Goal: Task Accomplishment & Management: Complete application form

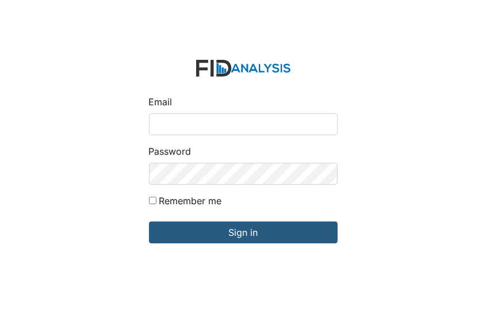
click at [155, 121] on input "Email" at bounding box center [243, 124] width 189 height 22
type input "[EMAIL_ADDRESS][DOMAIN_NAME]"
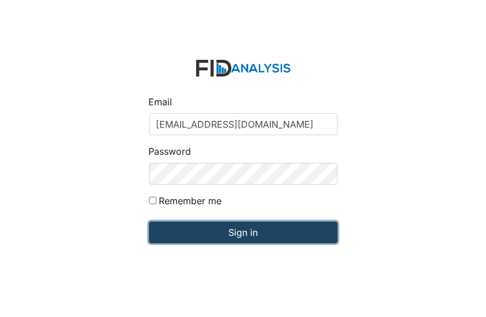
click at [238, 232] on input "Sign in" at bounding box center [243, 233] width 189 height 22
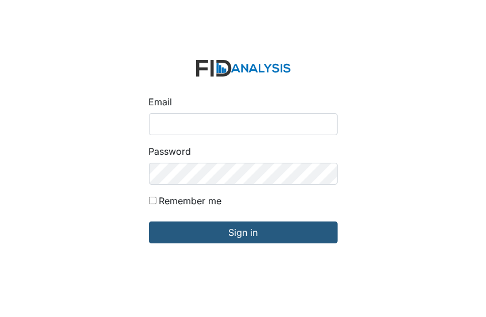
click at [157, 121] on input "Email" at bounding box center [243, 124] width 189 height 22
type input "[EMAIL_ADDRESS][DOMAIN_NAME]"
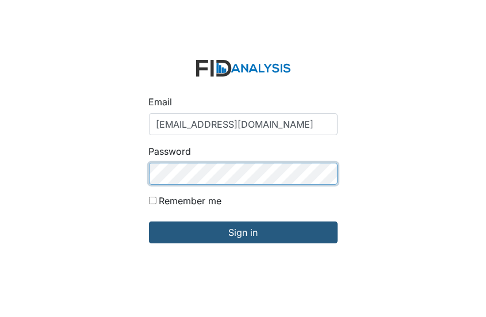
click at [149, 222] on input "Sign in" at bounding box center [243, 233] width 189 height 22
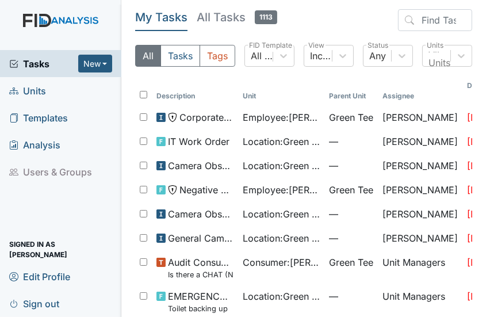
click at [44, 90] on span "Units" at bounding box center [27, 91] width 37 height 18
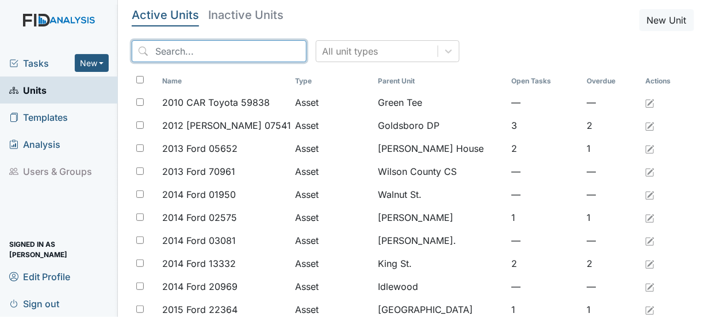
click at [150, 49] on input "search" at bounding box center [219, 51] width 175 height 22
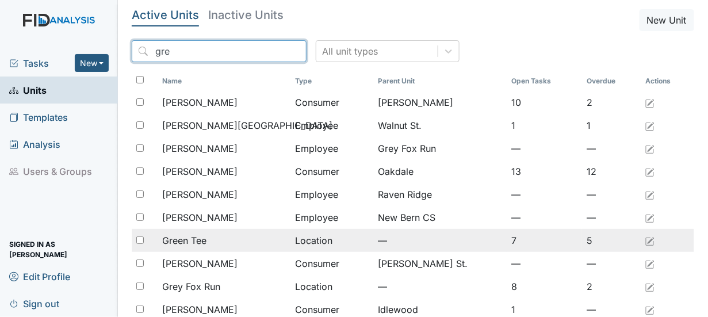
type input "gre"
click at [181, 239] on span "Green Tee" at bounding box center [184, 241] width 44 height 14
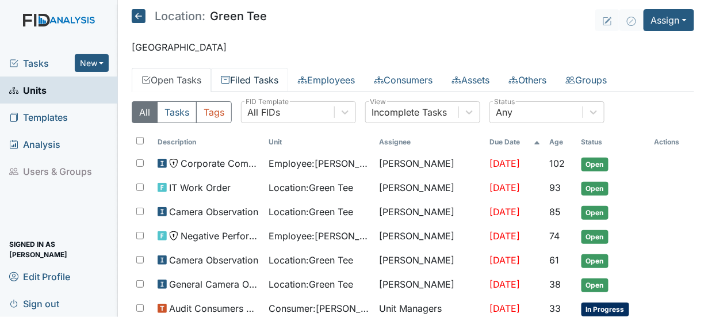
click at [240, 78] on link "Filed Tasks" at bounding box center [249, 80] width 77 height 24
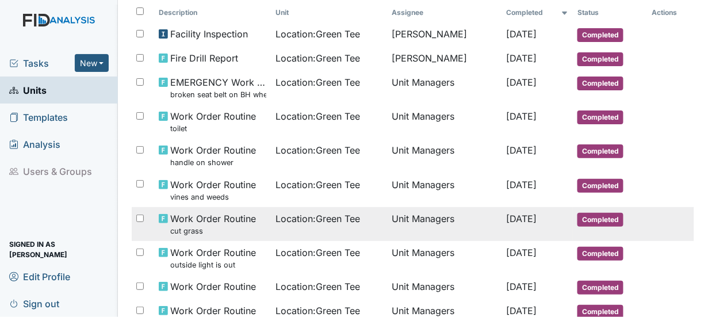
scroll to position [115, 0]
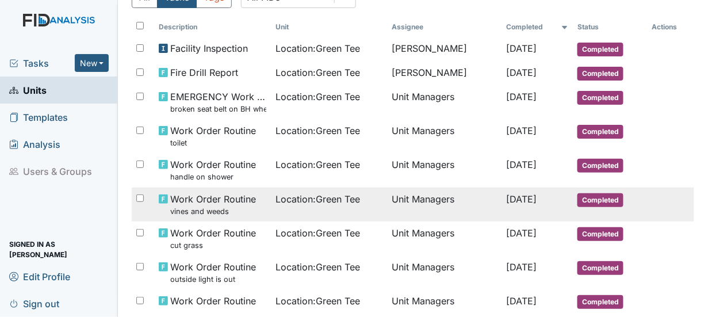
drag, startPoint x: 675, startPoint y: 174, endPoint x: 657, endPoint y: 215, distance: 44.6
click at [657, 215] on tr "Work Order Routine vines and weeds Location : Green Tee Unit Managers Aug 14, 2…" at bounding box center [413, 205] width 563 height 34
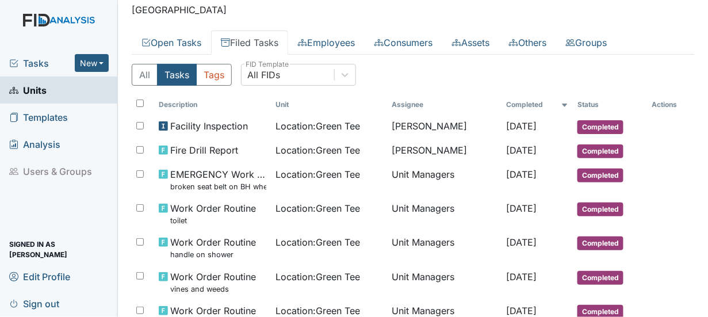
scroll to position [30, 0]
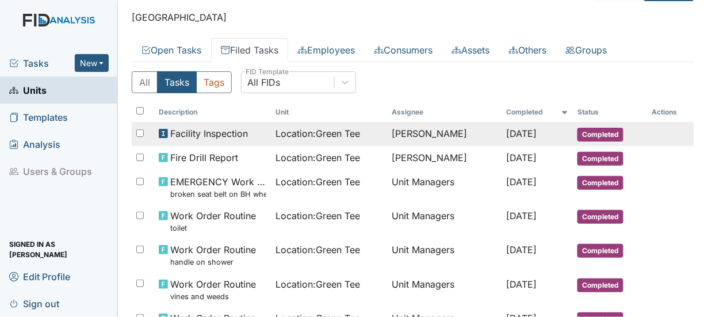
click at [580, 129] on span "Completed" at bounding box center [601, 135] width 46 height 14
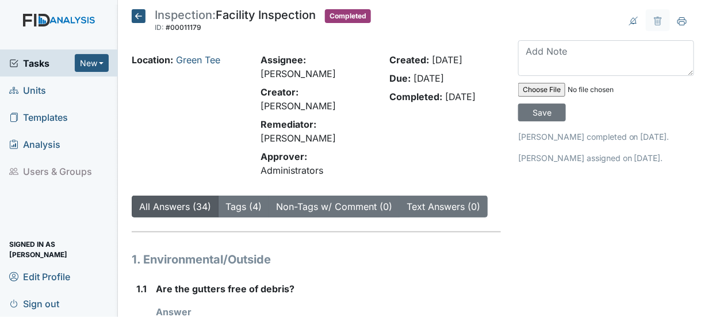
click at [138, 14] on icon at bounding box center [139, 16] width 14 height 14
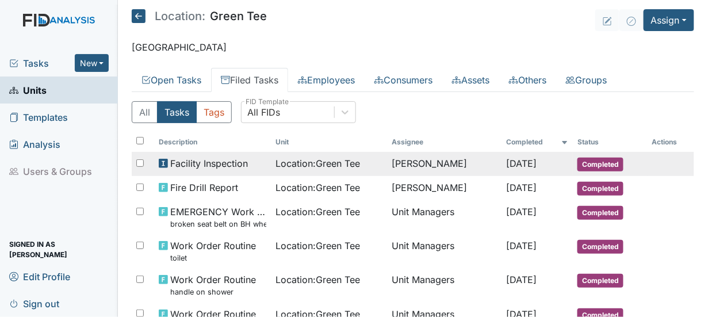
click at [241, 165] on span "Facility Inspection" at bounding box center [209, 164] width 78 height 14
click at [588, 161] on span "Completed" at bounding box center [601, 165] width 46 height 14
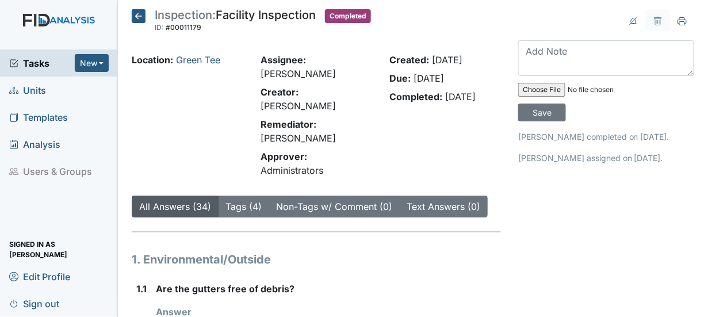
click at [138, 14] on icon at bounding box center [139, 16] width 14 height 14
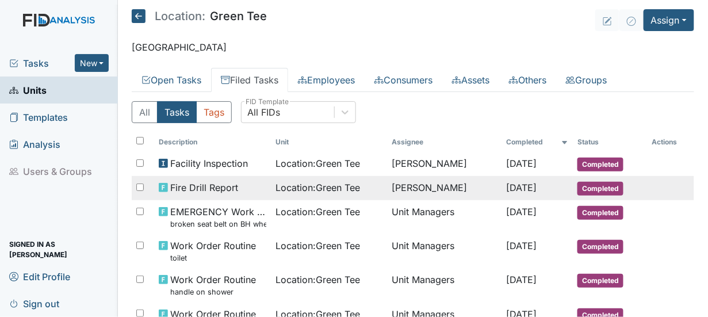
click at [582, 189] on span "Completed" at bounding box center [601, 189] width 46 height 14
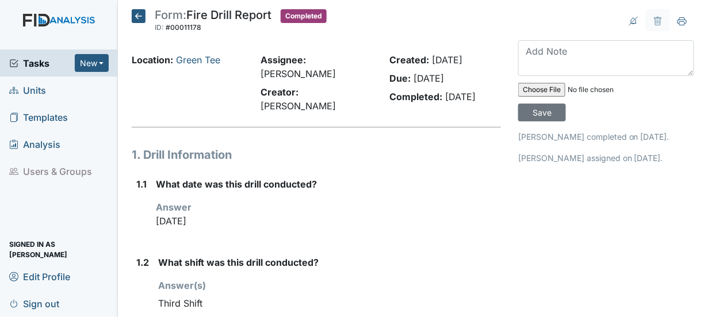
click at [136, 17] on icon at bounding box center [139, 16] width 14 height 14
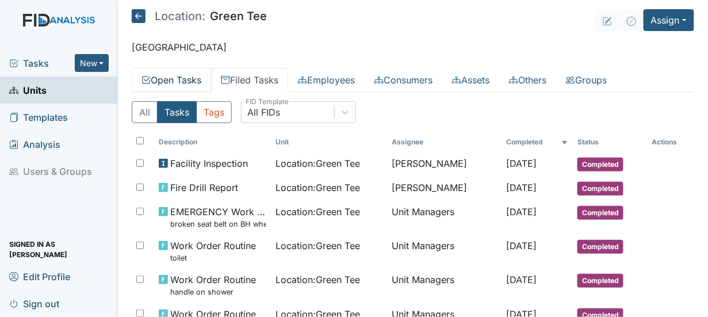
click at [165, 80] on link "Open Tasks" at bounding box center [171, 80] width 79 height 24
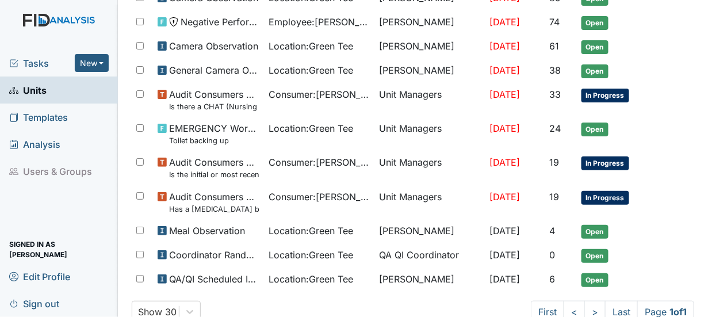
scroll to position [237, 0]
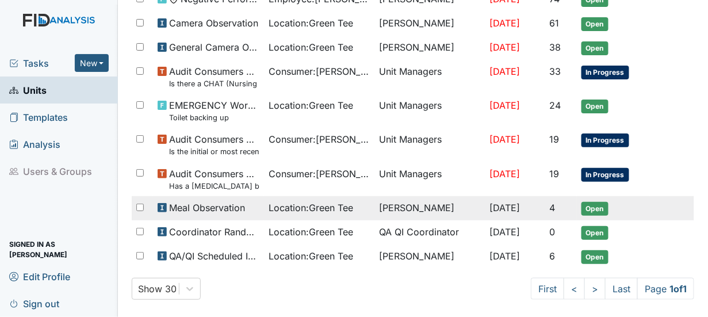
click at [590, 202] on span "Open" at bounding box center [595, 209] width 27 height 14
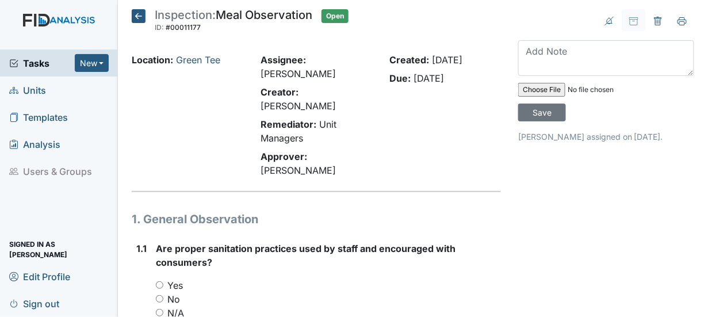
click at [158, 281] on input "Yes" at bounding box center [159, 284] width 7 height 7
radio input "true"
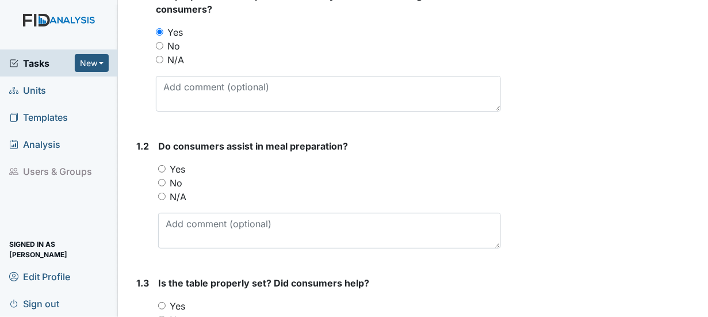
scroll to position [330, 0]
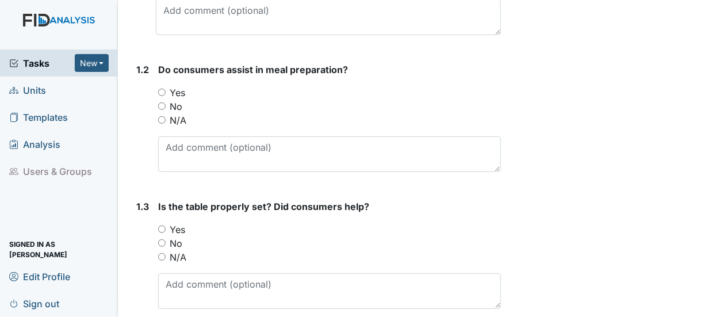
click at [160, 89] on input "Yes" at bounding box center [161, 92] width 7 height 7
radio input "true"
click at [161, 226] on input "Yes" at bounding box center [161, 229] width 7 height 7
radio input "true"
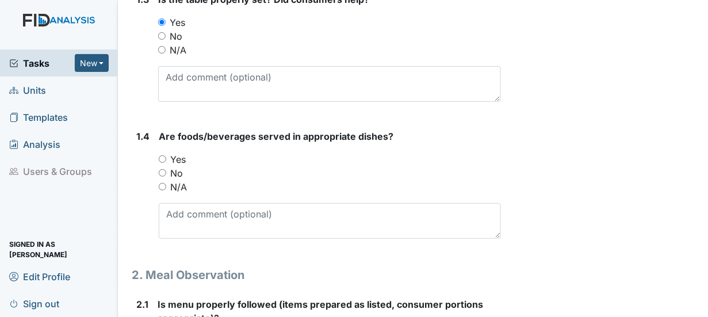
scroll to position [560, 0]
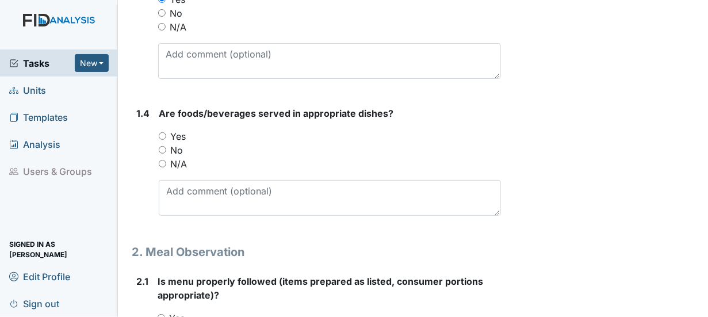
click at [159, 132] on input "Yes" at bounding box center [162, 135] width 7 height 7
radio input "true"
click at [161, 314] on input "Yes" at bounding box center [161, 317] width 7 height 7
radio input "true"
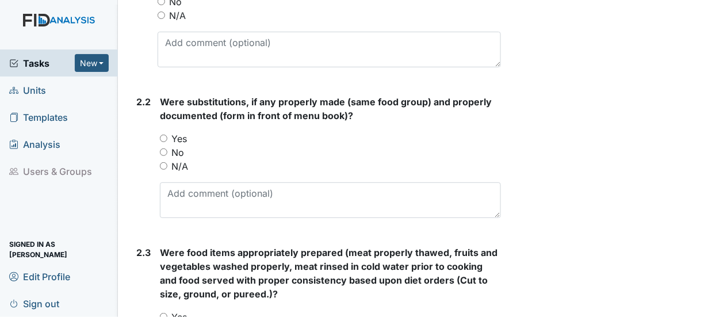
scroll to position [913, 0]
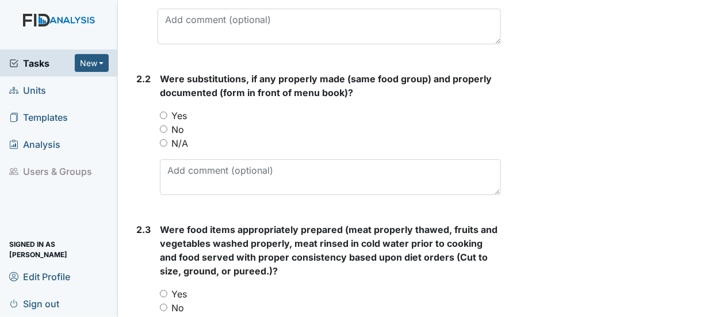
click at [163, 125] on input "No" at bounding box center [163, 128] width 7 height 7
radio input "true"
click at [162, 290] on input "Yes" at bounding box center [163, 293] width 7 height 7
radio input "true"
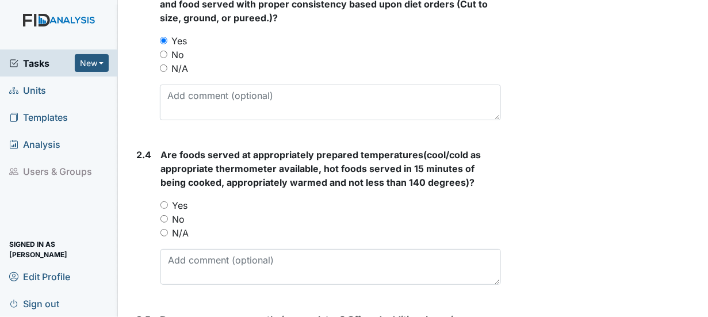
scroll to position [1243, 0]
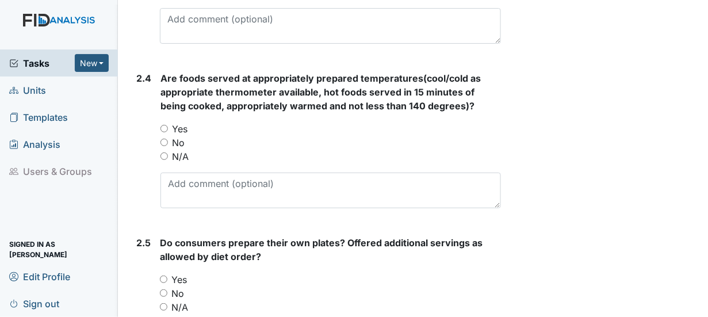
click at [163, 125] on input "Yes" at bounding box center [164, 128] width 7 height 7
radio input "true"
click at [163, 276] on input "Yes" at bounding box center [163, 279] width 7 height 7
radio input "true"
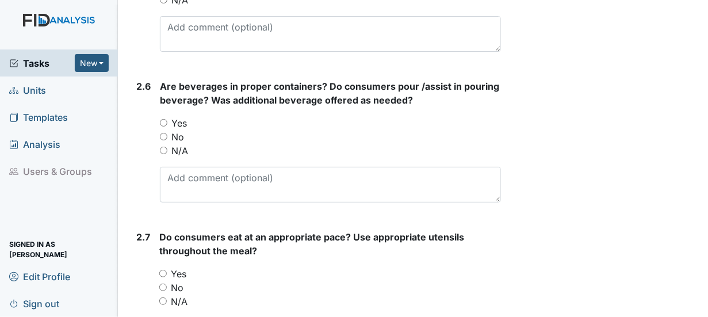
scroll to position [1558, 0]
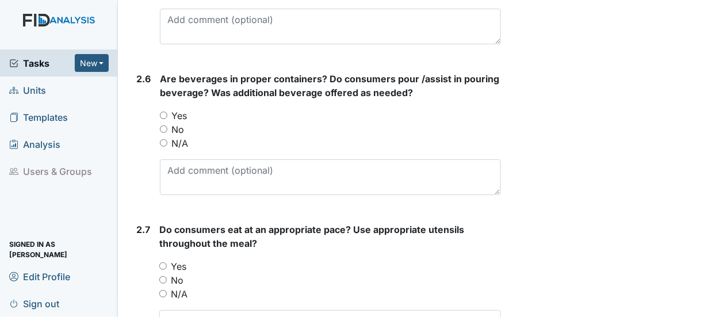
click at [162, 112] on input "Yes" at bounding box center [163, 115] width 7 height 7
radio input "true"
click at [163, 262] on input "Yes" at bounding box center [162, 265] width 7 height 7
radio input "true"
click at [159, 276] on input "No" at bounding box center [162, 279] width 7 height 7
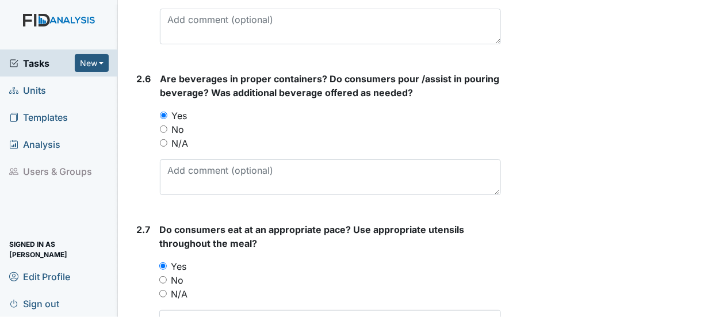
radio input "true"
click at [159, 290] on input "N/A" at bounding box center [162, 293] width 7 height 7
radio input "true"
click at [163, 262] on input "Yes" at bounding box center [162, 265] width 7 height 7
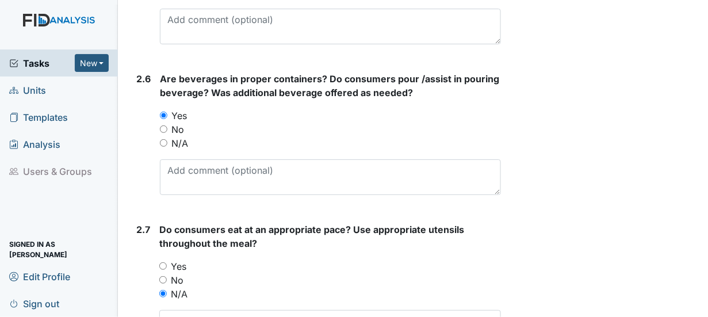
radio input "true"
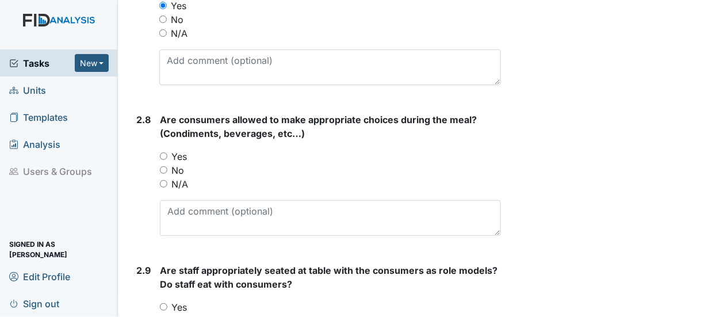
scroll to position [1826, 0]
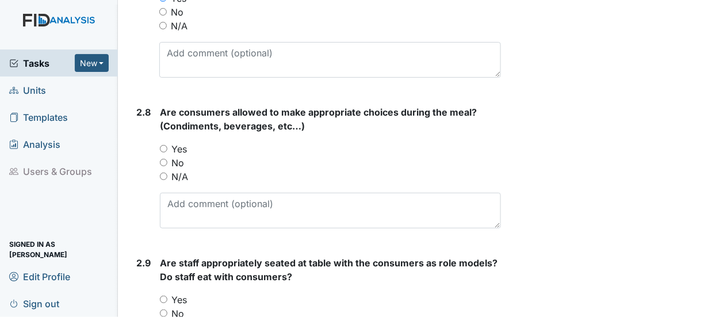
click at [163, 145] on input "Yes" at bounding box center [163, 148] width 7 height 7
radio input "true"
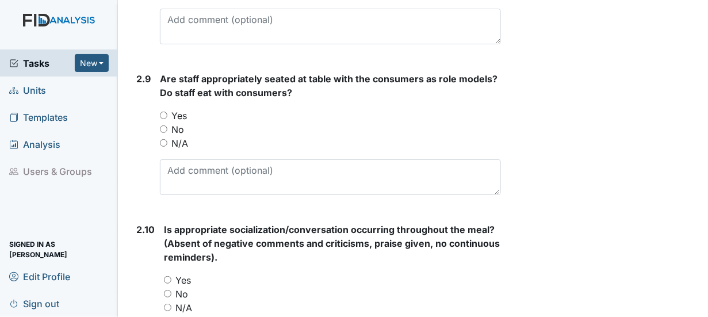
scroll to position [2041, 0]
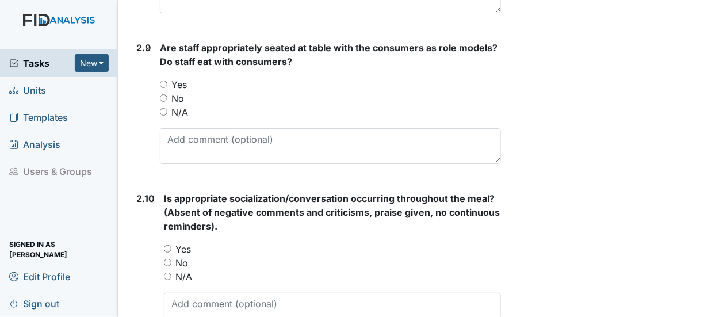
click at [163, 81] on input "Yes" at bounding box center [163, 84] width 7 height 7
radio input "true"
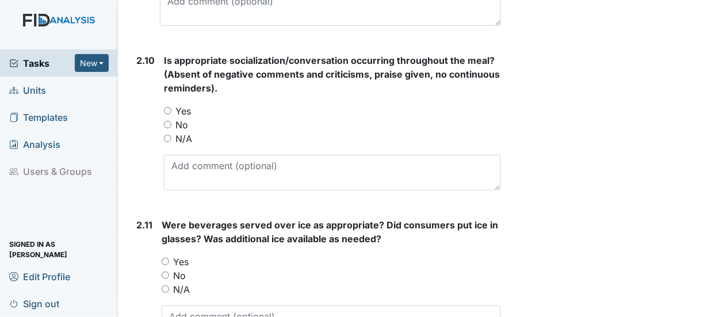
scroll to position [2203, 0]
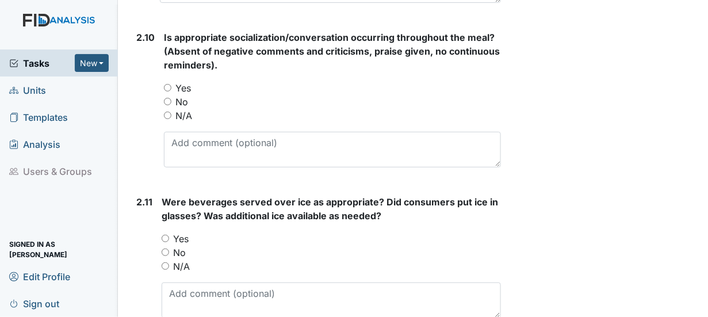
click at [166, 84] on input "Yes" at bounding box center [167, 87] width 7 height 7
radio input "true"
click at [165, 235] on input "Yes" at bounding box center [165, 238] width 7 height 7
radio input "true"
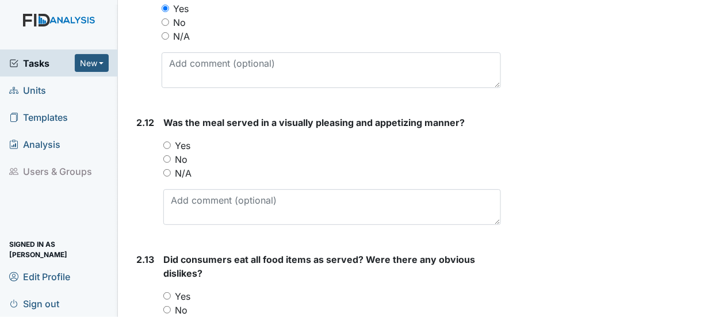
scroll to position [2456, 0]
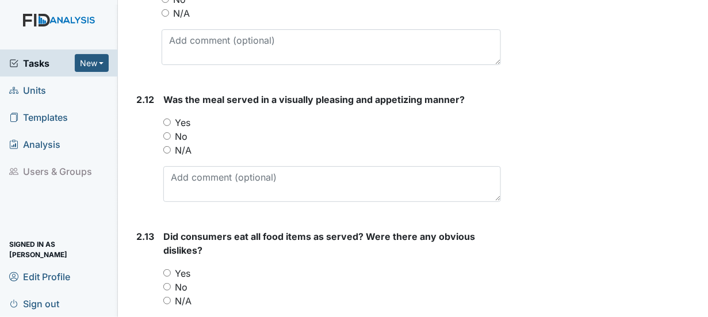
click at [169, 119] on input "Yes" at bounding box center [166, 122] width 7 height 7
radio input "true"
click at [169, 269] on input "Yes" at bounding box center [166, 272] width 7 height 7
radio input "true"
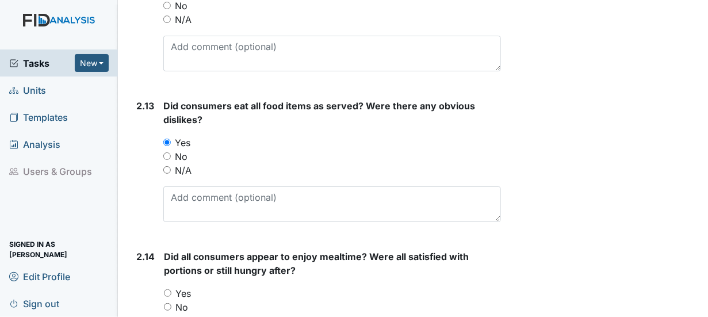
scroll to position [2601, 0]
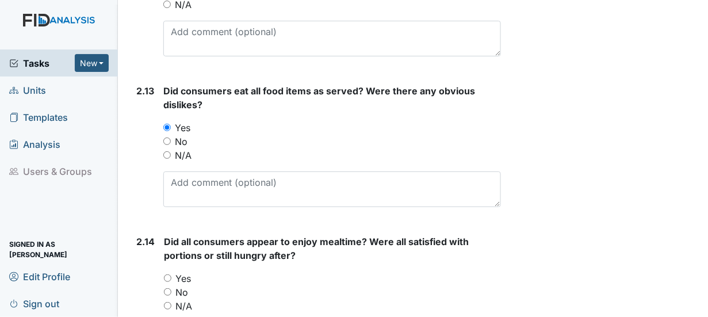
click at [167, 275] on input "Yes" at bounding box center [167, 278] width 7 height 7
radio input "true"
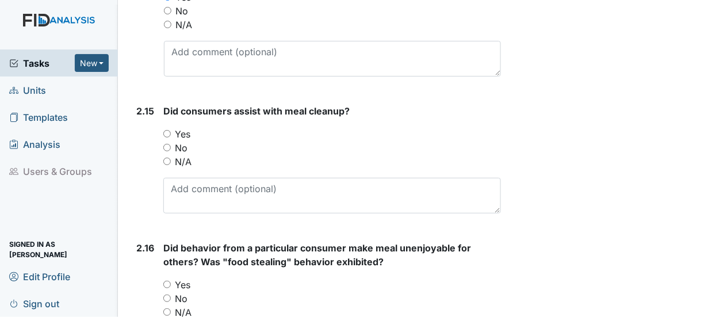
scroll to position [2893, 0]
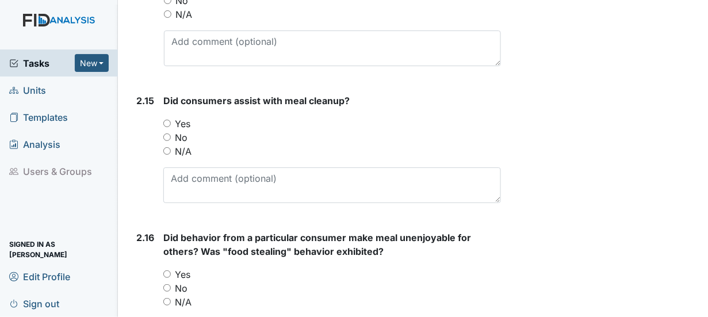
click at [165, 120] on input "Yes" at bounding box center [166, 123] width 7 height 7
radio input "true"
click at [166, 281] on div "No" at bounding box center [332, 288] width 338 height 14
click at [167, 284] on input "No" at bounding box center [166, 287] width 7 height 7
radio input "true"
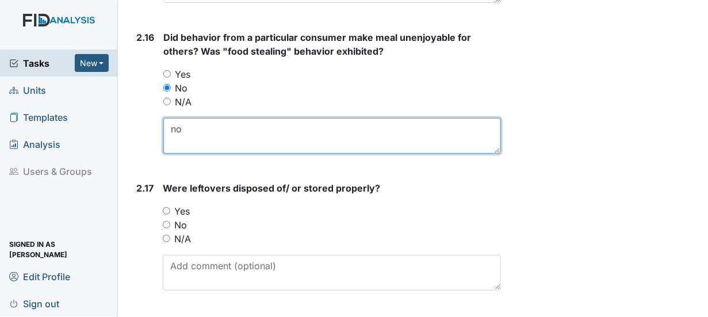
scroll to position [3100, 0]
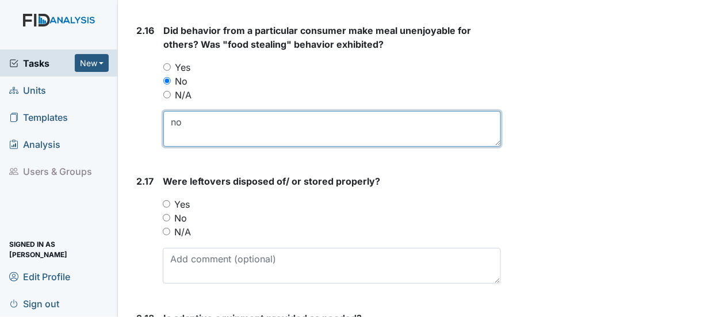
type textarea "no"
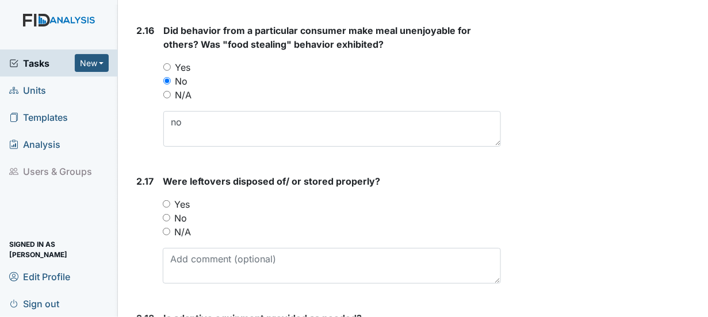
click at [165, 200] on input "Yes" at bounding box center [166, 203] width 7 height 7
radio input "true"
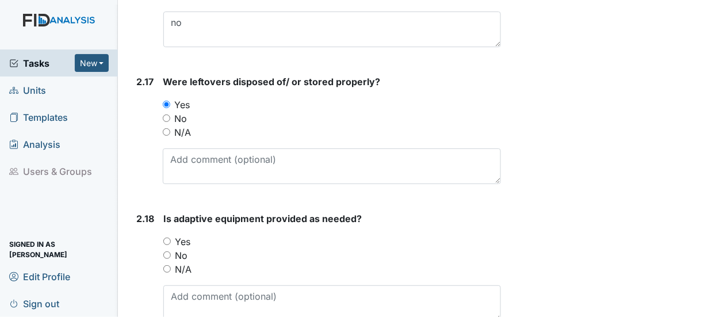
scroll to position [3223, 0]
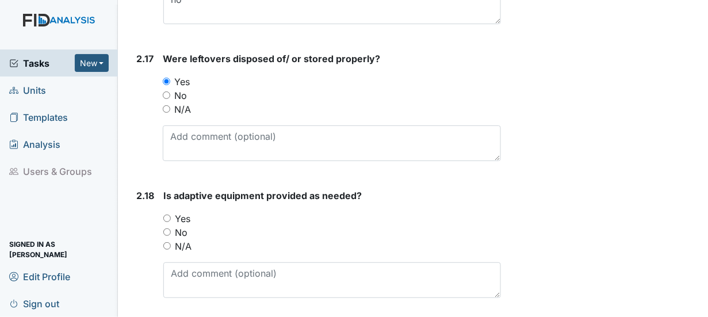
click at [170, 228] on input "No" at bounding box center [166, 231] width 7 height 7
radio input "true"
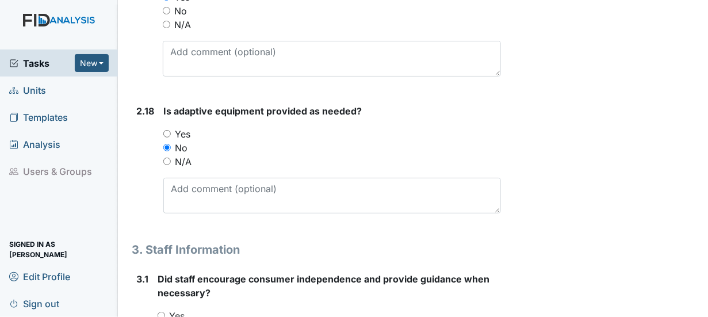
scroll to position [3315, 0]
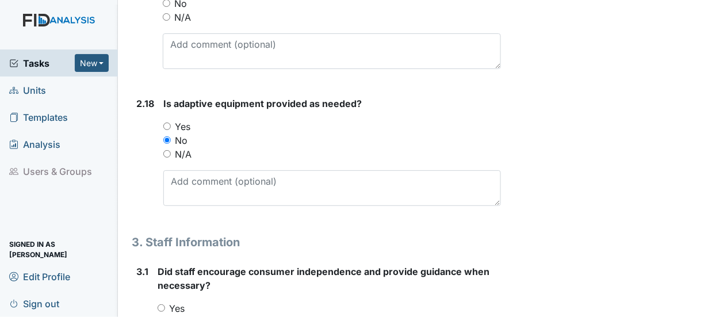
click at [167, 123] on input "Yes" at bounding box center [166, 126] width 7 height 7
radio input "true"
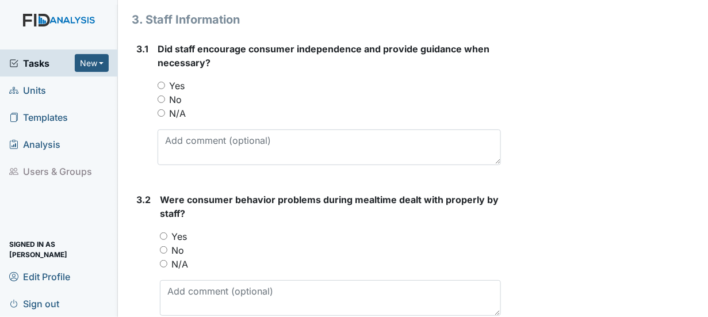
scroll to position [3530, 0]
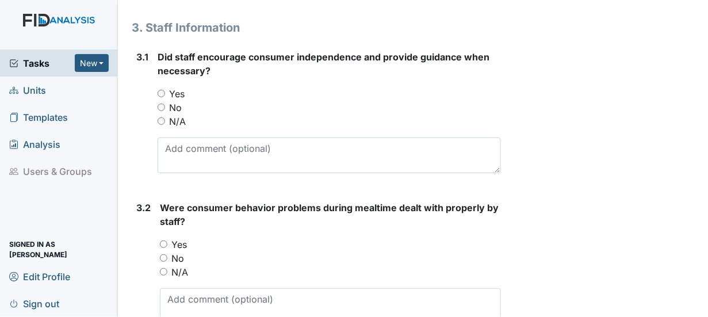
click at [161, 90] on input "Yes" at bounding box center [161, 93] width 7 height 7
radio input "true"
click at [161, 241] on input "Yes" at bounding box center [163, 244] width 7 height 7
radio input "true"
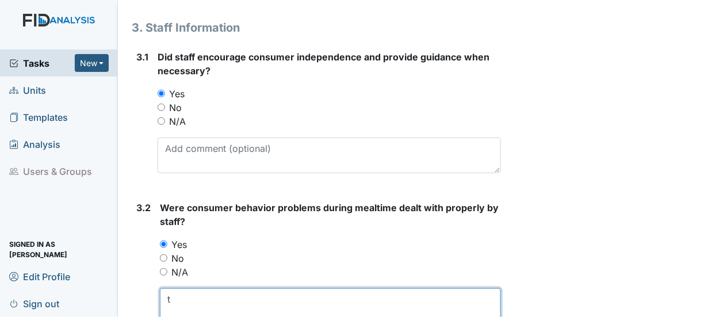
click at [186, 288] on textarea "t" at bounding box center [330, 306] width 341 height 36
click at [223, 288] on textarea "Staff redirect consumers" at bounding box center [330, 306] width 341 height 36
click at [287, 288] on textarea "Staff redirected consumers" at bounding box center [330, 306] width 341 height 36
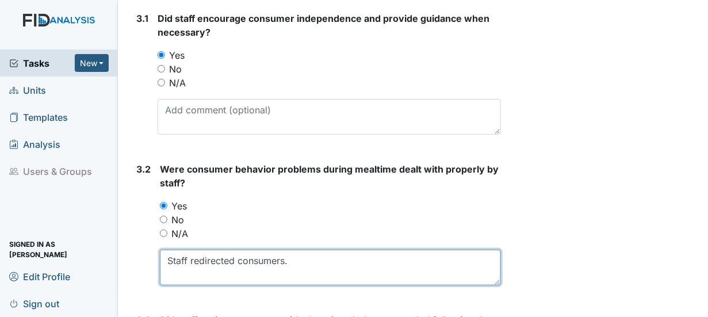
scroll to position [3591, 0]
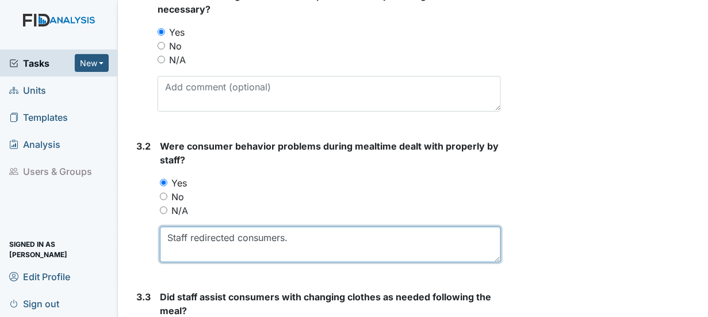
click at [313, 227] on textarea "Staff redirected consumers." at bounding box center [330, 245] width 341 height 36
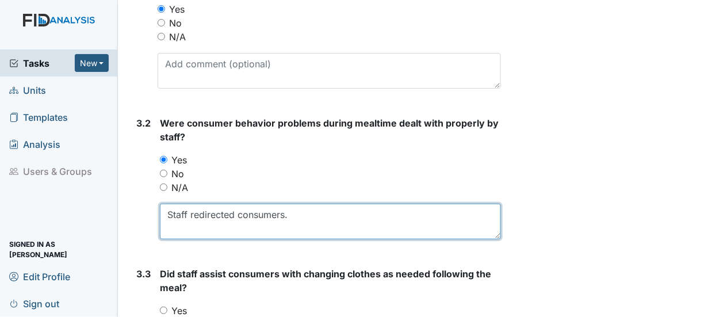
scroll to position [3637, 0]
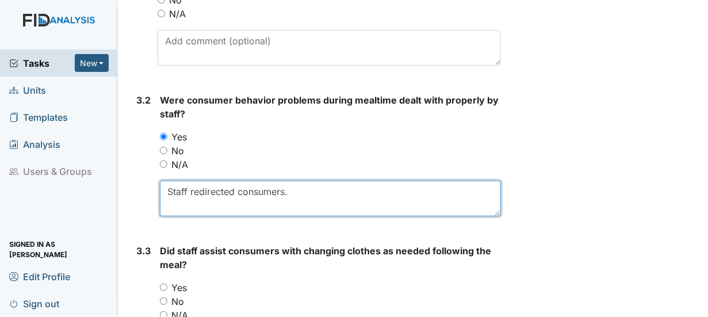
type textarea "Staff redirected consumers."
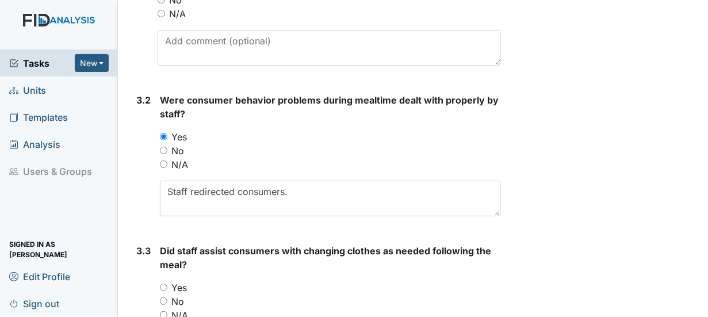
click at [163, 311] on input "N/A" at bounding box center [163, 314] width 7 height 7
radio input "true"
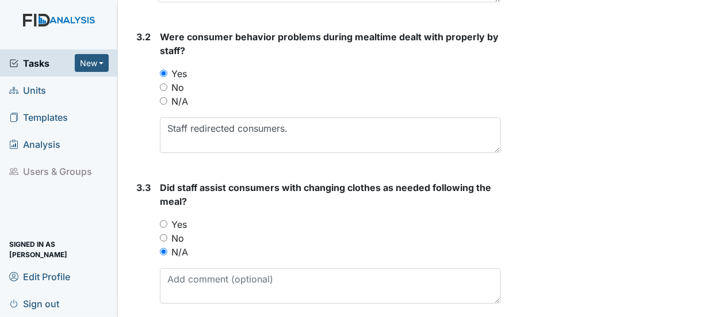
scroll to position [3706, 0]
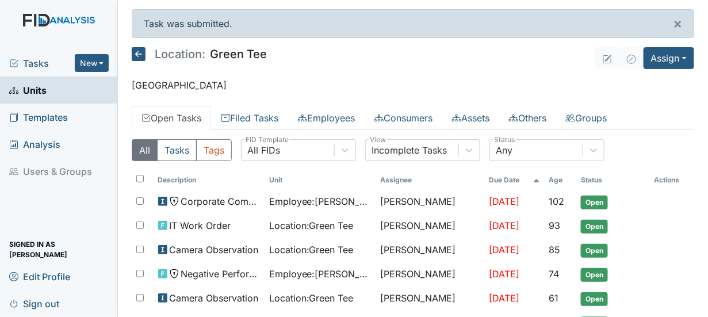
click at [36, 94] on span "Units" at bounding box center [27, 90] width 37 height 18
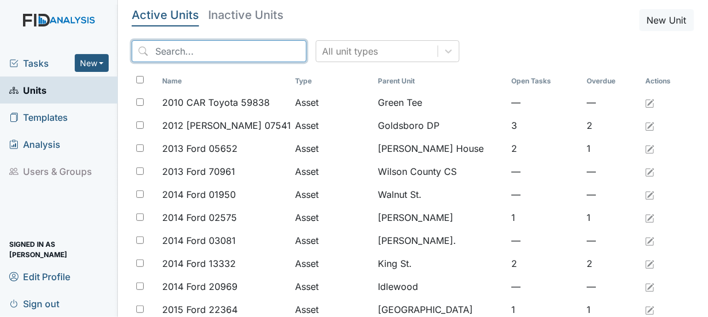
click at [170, 52] on input "search" at bounding box center [219, 51] width 175 height 22
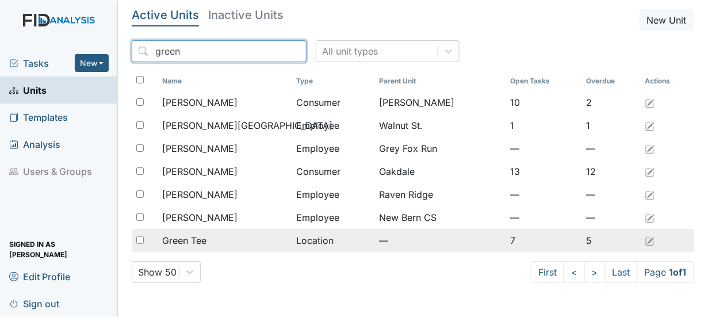
type input "green"
drag, startPoint x: 172, startPoint y: 239, endPoint x: 139, endPoint y: 241, distance: 33.4
click at [139, 241] on input "checkbox" at bounding box center [139, 240] width 7 height 7
checkbox input "true"
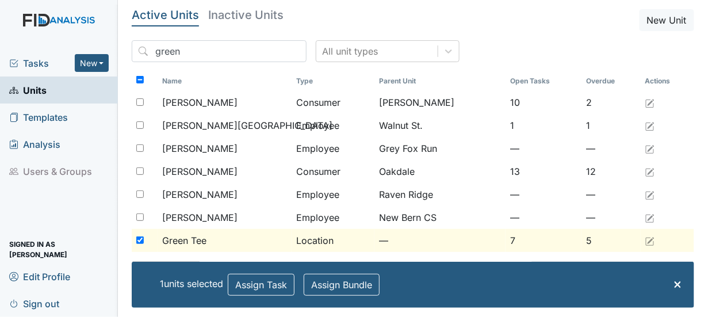
click at [185, 237] on span "Green Tee" at bounding box center [184, 241] width 44 height 14
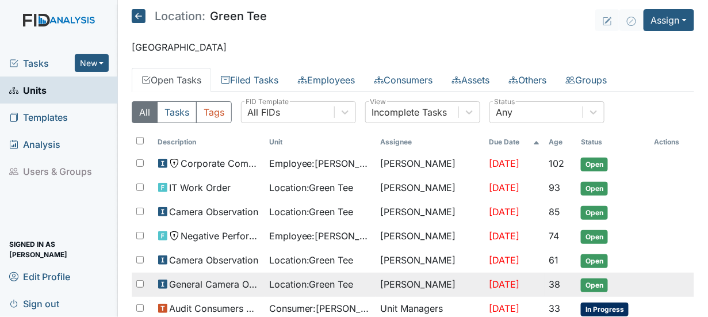
click at [590, 279] on span "Open" at bounding box center [594, 286] width 27 height 14
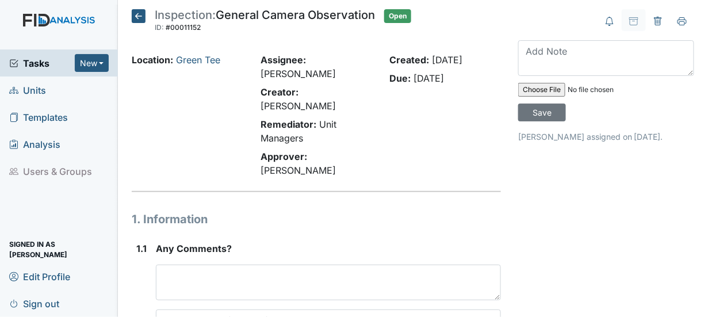
click at [138, 15] on icon at bounding box center [139, 16] width 14 height 14
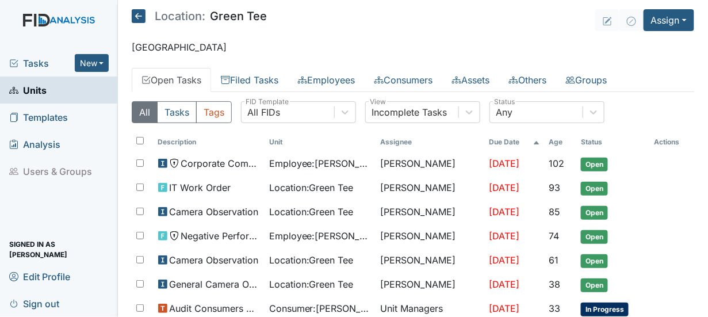
click at [208, 74] on link "Open Tasks" at bounding box center [171, 80] width 79 height 24
click at [184, 108] on button "Tasks" at bounding box center [177, 112] width 40 height 22
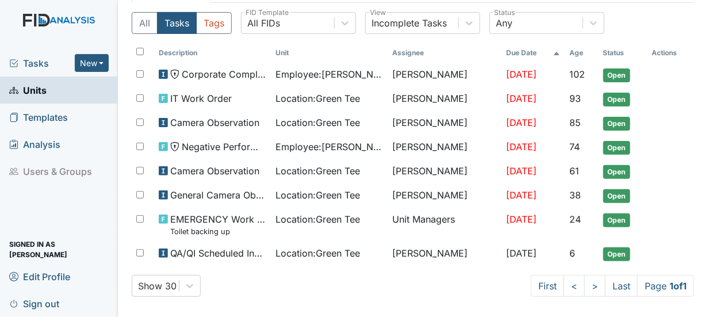
scroll to position [92, 0]
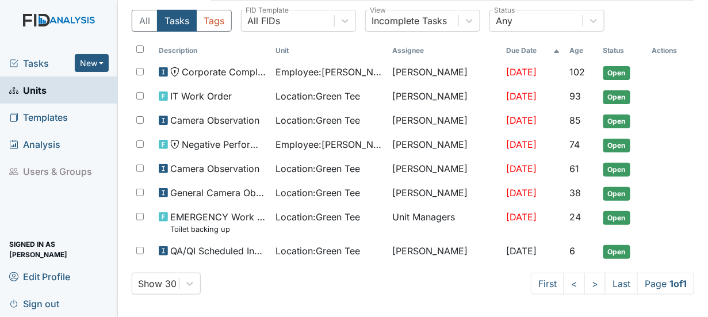
click at [39, 62] on span "Tasks" at bounding box center [42, 63] width 66 height 14
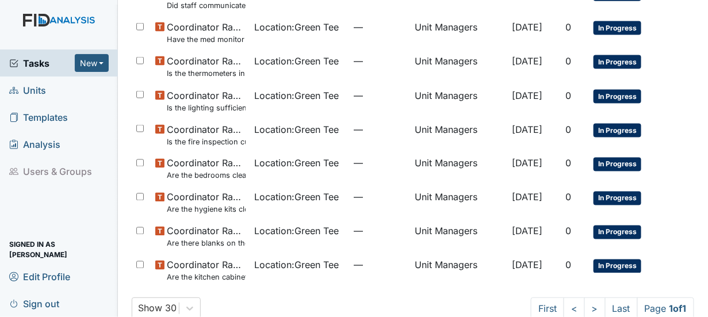
scroll to position [437, 0]
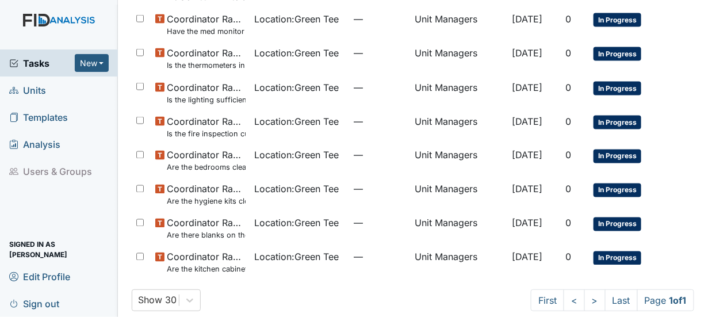
click at [41, 86] on span "Units" at bounding box center [27, 90] width 37 height 18
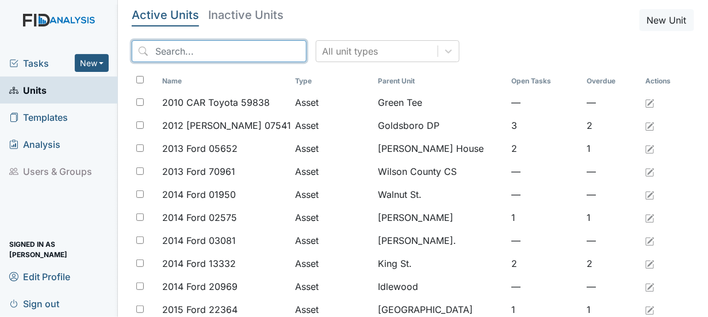
click at [163, 49] on input "search" at bounding box center [219, 51] width 175 height 22
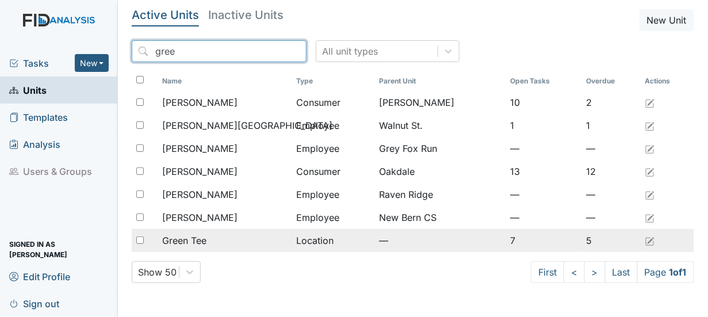
type input "gree"
click at [181, 241] on span "Green Tee" at bounding box center [184, 241] width 44 height 14
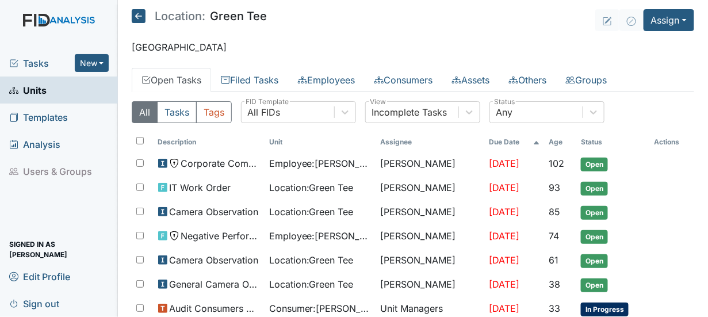
click at [34, 93] on span "Units" at bounding box center [27, 90] width 37 height 18
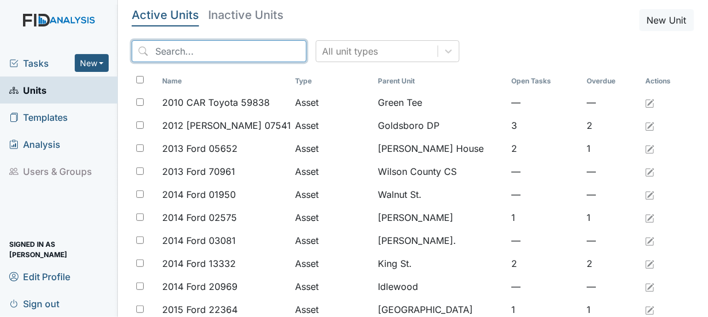
click at [176, 53] on input "search" at bounding box center [219, 51] width 175 height 22
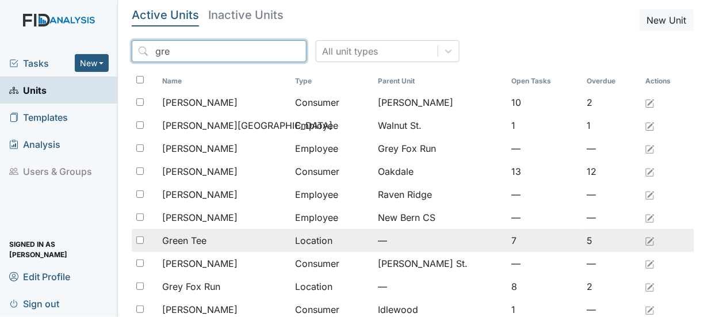
type input "gre"
click at [138, 237] on input "checkbox" at bounding box center [139, 240] width 7 height 7
checkbox input "true"
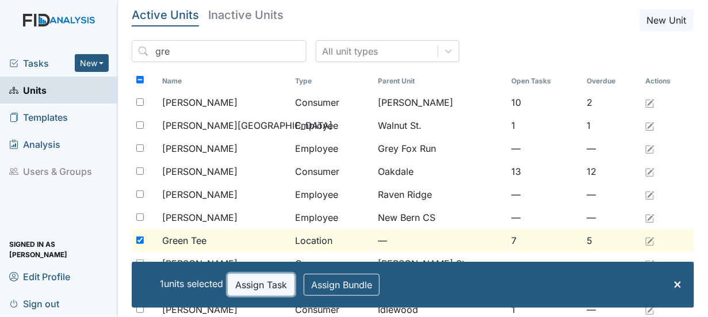
click at [246, 282] on button "Assign Task" at bounding box center [261, 285] width 67 height 22
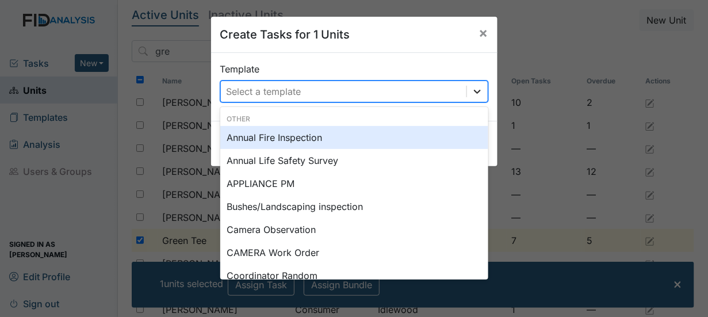
click at [474, 90] on icon at bounding box center [477, 92] width 7 height 4
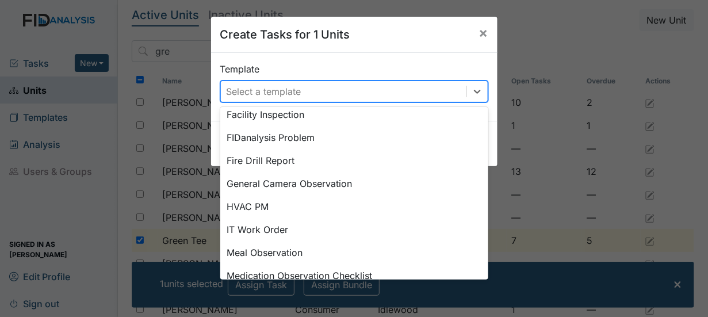
scroll to position [237, 0]
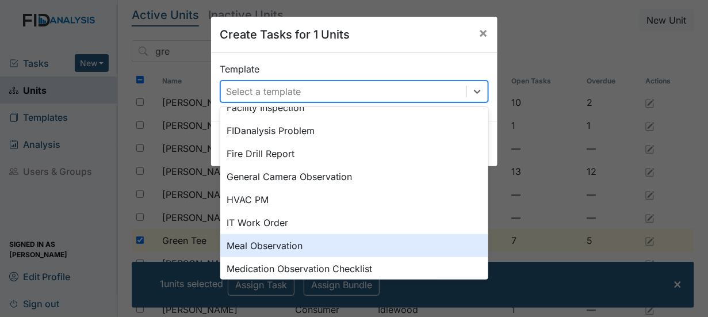
click at [277, 245] on div "Meal Observation" at bounding box center [354, 245] width 268 height 23
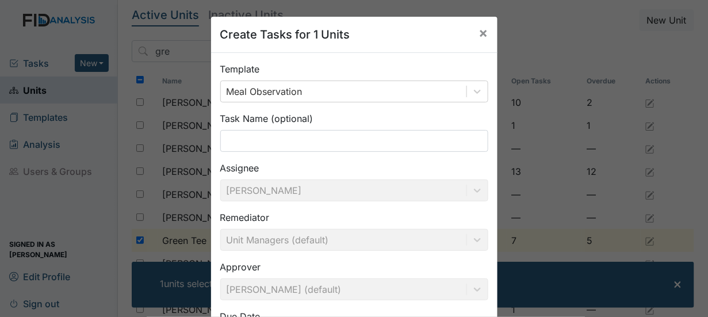
click at [482, 289] on div "Approver Susan Ayers (default)" at bounding box center [354, 280] width 268 height 40
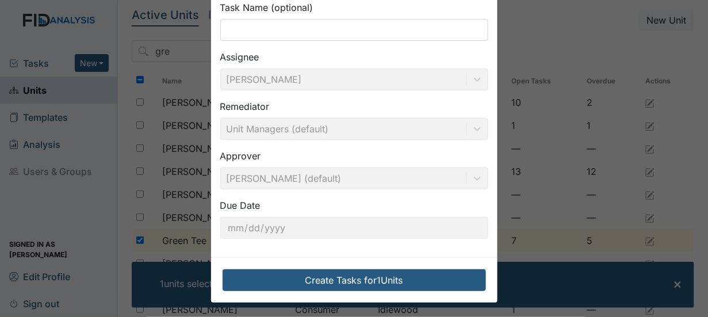
scroll to position [112, 0]
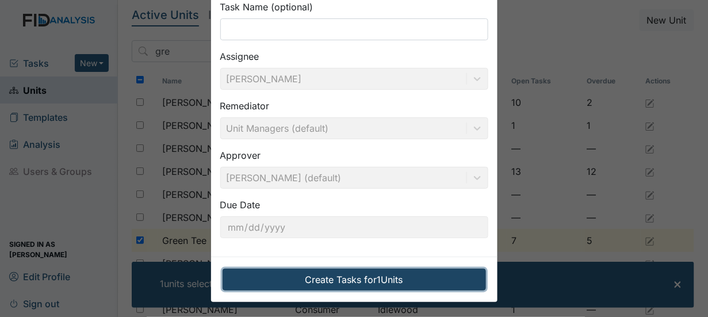
drag, startPoint x: 368, startPoint y: 279, endPoint x: 345, endPoint y: 276, distance: 23.8
click at [345, 276] on button "Create Tasks for 1 Units" at bounding box center [355, 280] width 264 height 22
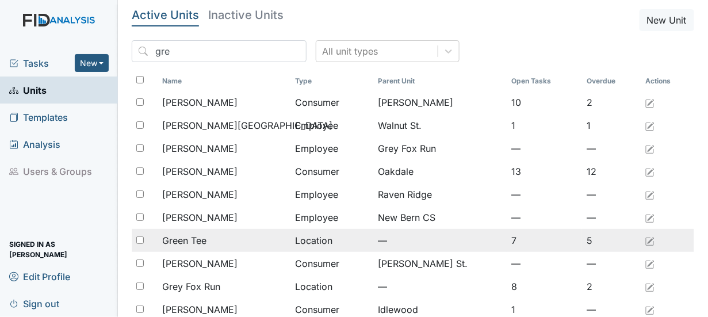
click at [142, 242] on input "checkbox" at bounding box center [139, 240] width 7 height 7
checkbox input "true"
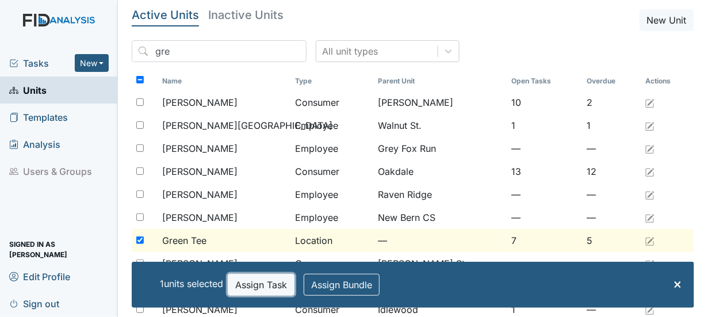
click at [265, 284] on button "Assign Task" at bounding box center [261, 285] width 67 height 22
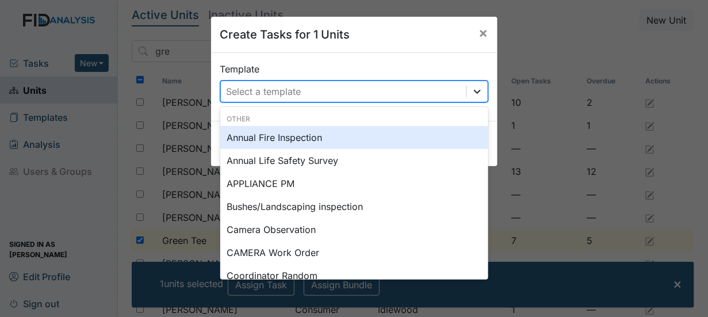
click at [474, 92] on icon at bounding box center [477, 92] width 7 height 4
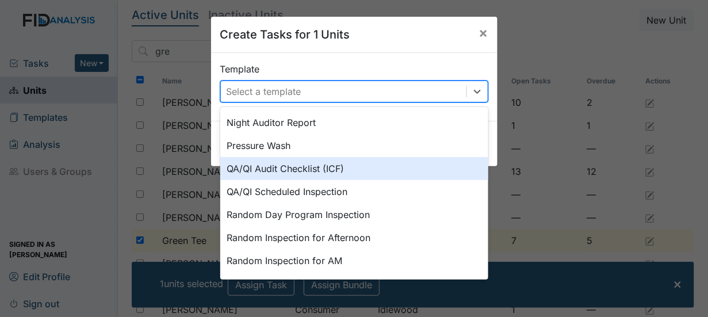
scroll to position [383, 0]
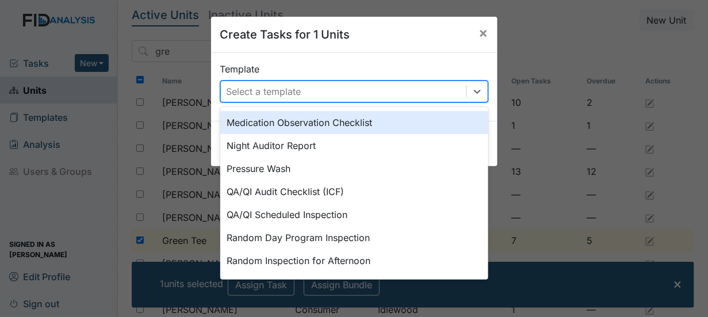
click at [333, 119] on div "Medication Observation Checklist" at bounding box center [354, 122] width 268 height 23
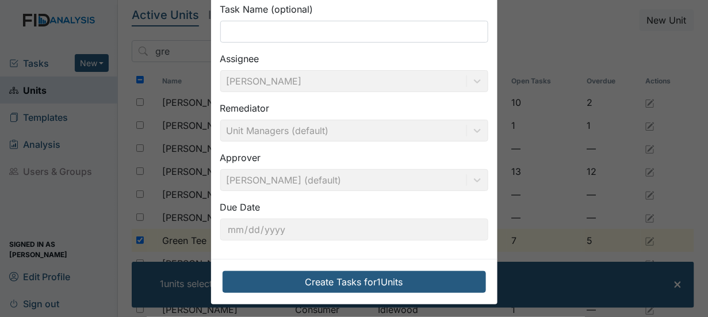
scroll to position [112, 0]
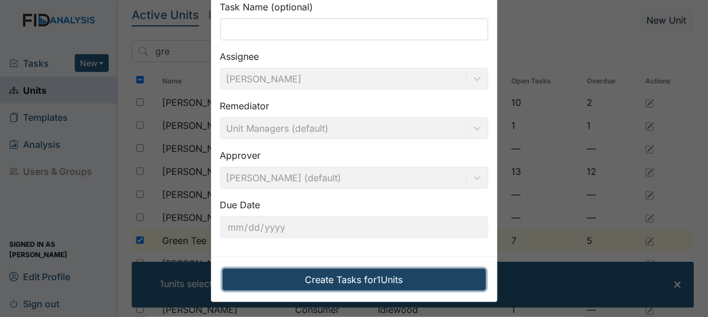
click at [355, 277] on button "Create Tasks for 1 Units" at bounding box center [355, 280] width 264 height 22
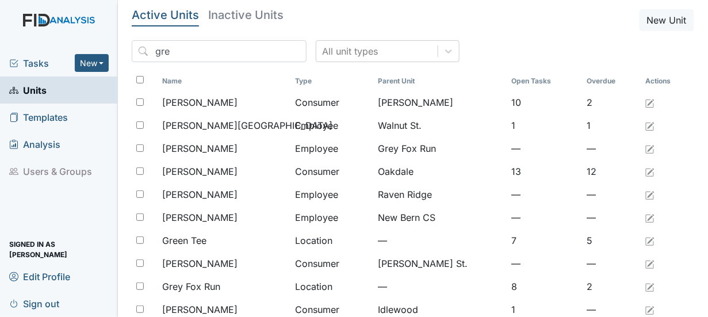
click at [30, 62] on span "Tasks" at bounding box center [42, 63] width 66 height 14
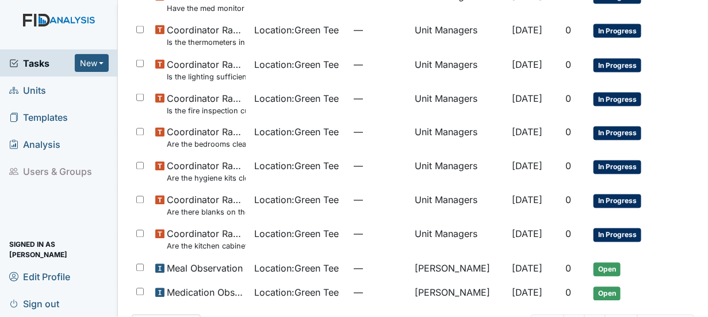
scroll to position [490, 0]
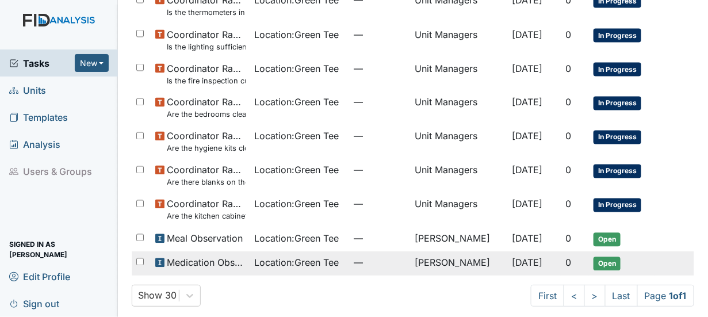
click at [597, 260] on span "Open" at bounding box center [607, 264] width 27 height 14
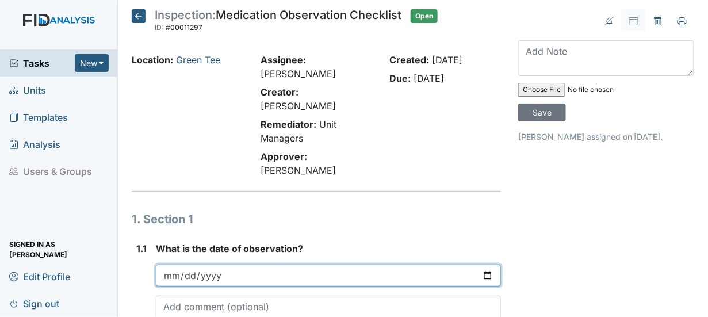
click at [182, 265] on input "date" at bounding box center [328, 276] width 345 height 22
click at [485, 265] on input "date" at bounding box center [328, 276] width 345 height 22
type input "2025-08-20"
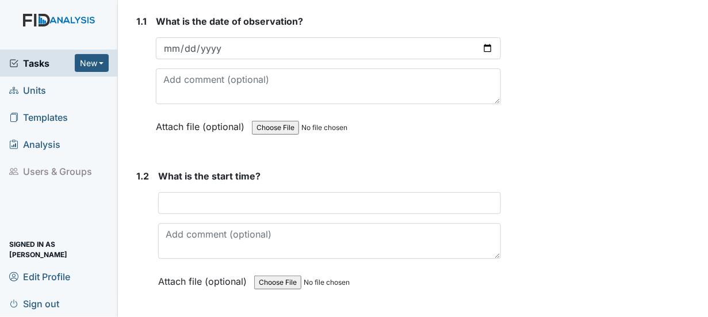
scroll to position [230, 0]
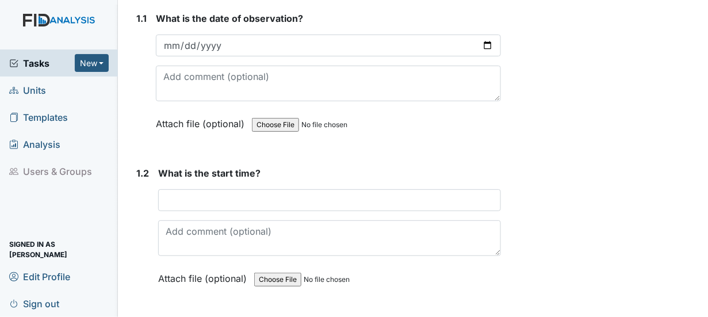
click at [176, 182] on div "What is the start time? This field is required. Attach file (optional) You can …" at bounding box center [329, 229] width 343 height 127
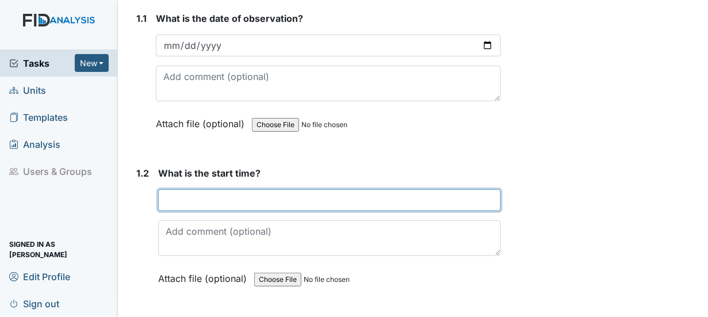
click at [173, 189] on input "text" at bounding box center [329, 200] width 343 height 22
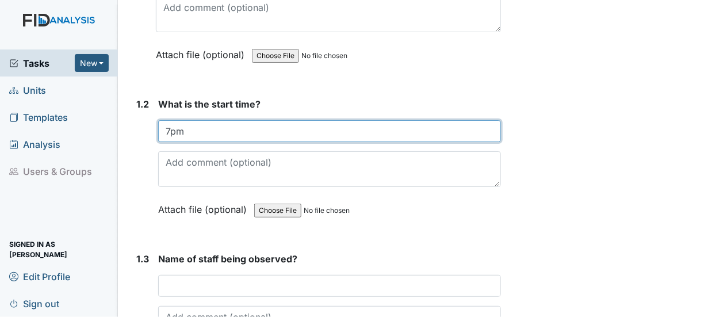
scroll to position [322, 0]
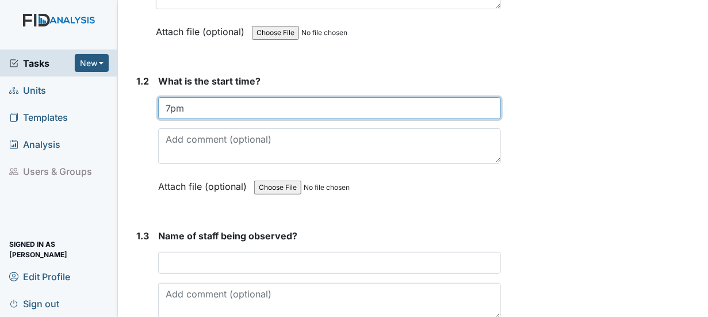
type input "7pm"
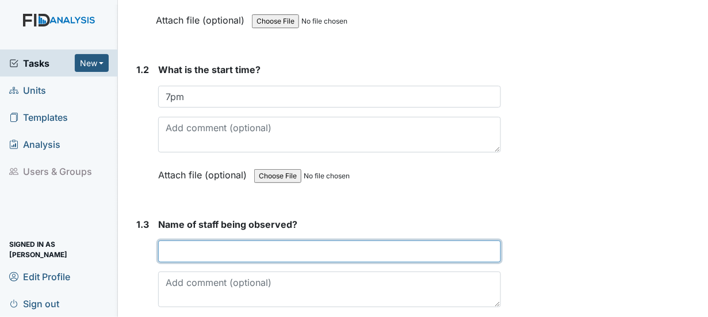
click at [170, 241] on input "text" at bounding box center [329, 252] width 343 height 22
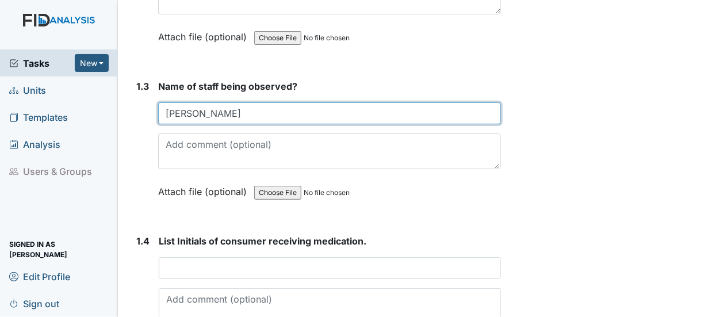
scroll to position [483, 0]
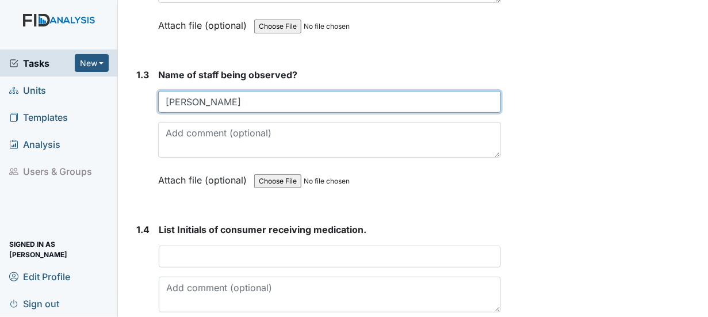
type input "Evelyn Whitted"
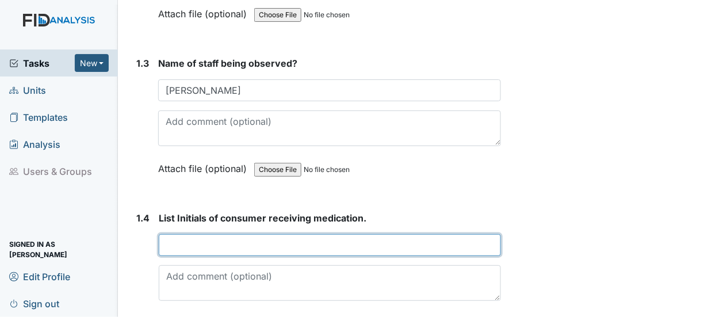
click at [178, 234] on input "text" at bounding box center [330, 245] width 342 height 22
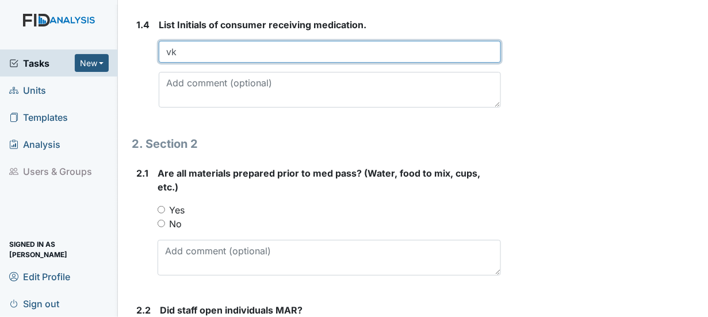
scroll to position [691, 0]
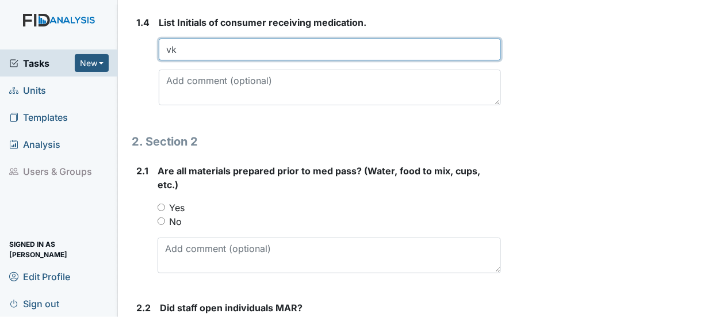
type input "vk"
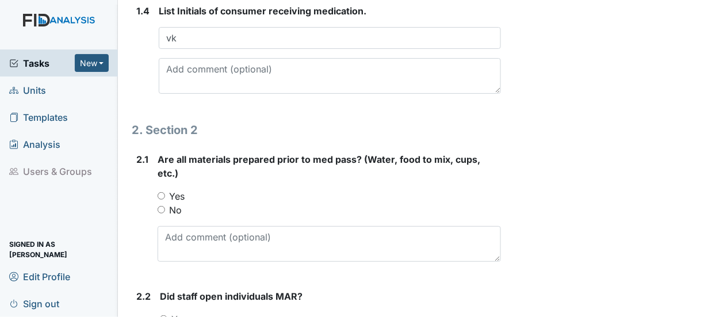
click at [161, 192] on input "Yes" at bounding box center [161, 195] width 7 height 7
radio input "true"
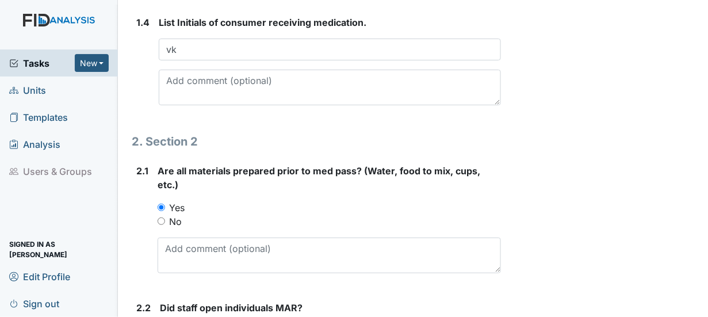
radio input "true"
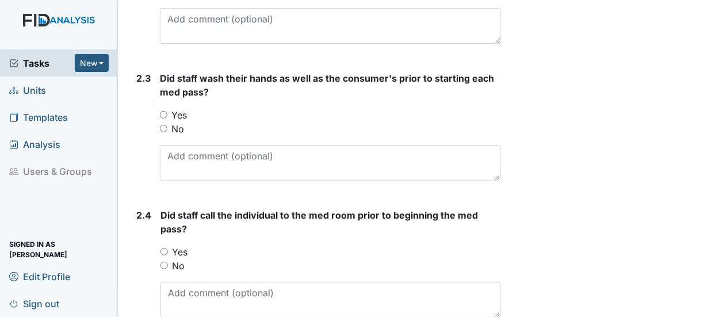
scroll to position [1066, 0]
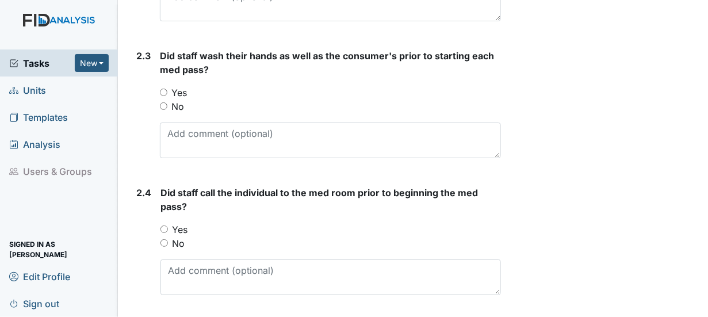
click at [164, 89] on input "Yes" at bounding box center [163, 92] width 7 height 7
radio input "true"
click at [164, 226] on input "Yes" at bounding box center [164, 229] width 7 height 7
radio input "true"
click at [165, 239] on input "No" at bounding box center [164, 242] width 7 height 7
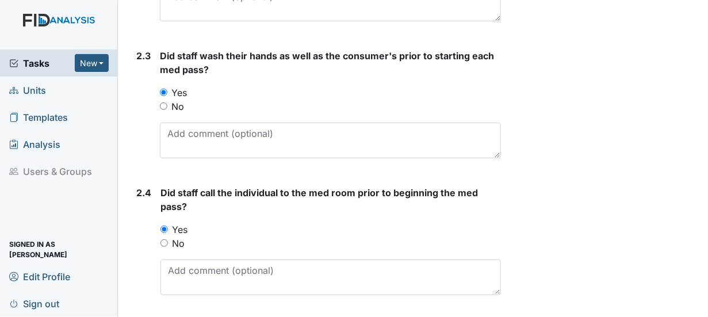
radio input "true"
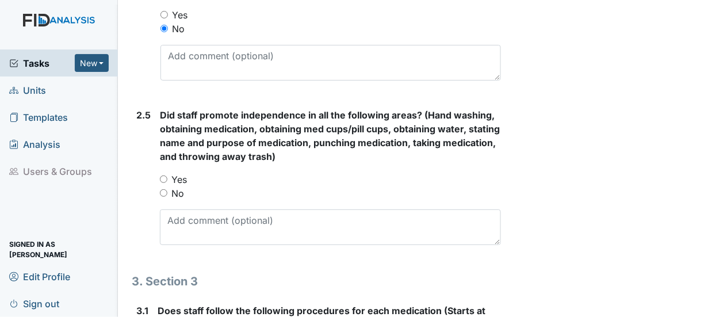
scroll to position [1304, 0]
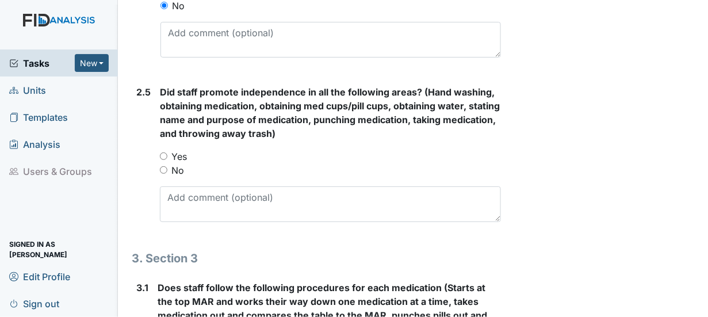
click at [163, 153] on input "Yes" at bounding box center [163, 156] width 7 height 7
radio input "true"
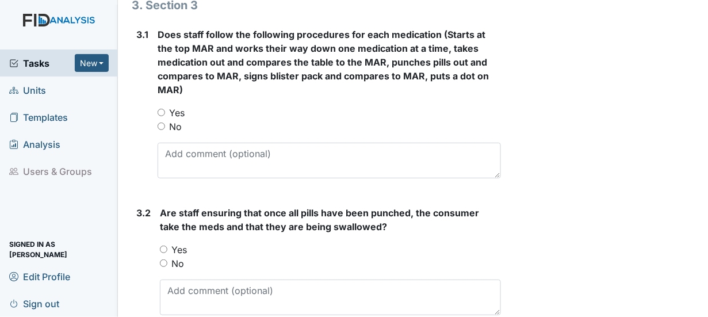
scroll to position [1580, 0]
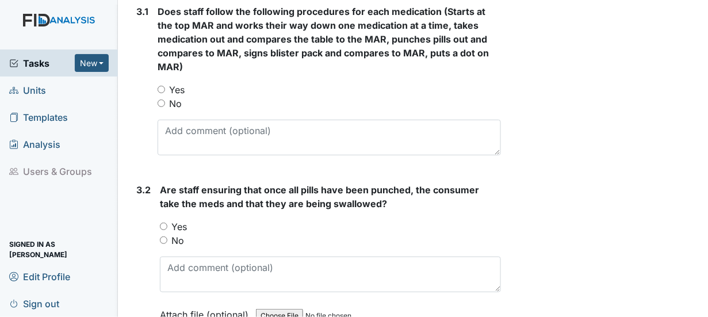
click at [161, 86] on input "Yes" at bounding box center [161, 89] width 7 height 7
radio input "true"
click at [163, 223] on input "Yes" at bounding box center [163, 226] width 7 height 7
radio input "true"
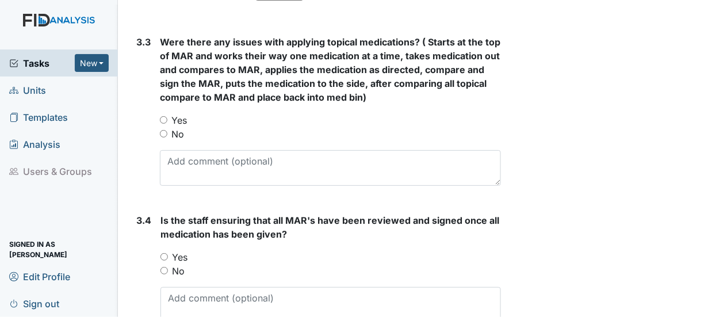
scroll to position [1956, 0]
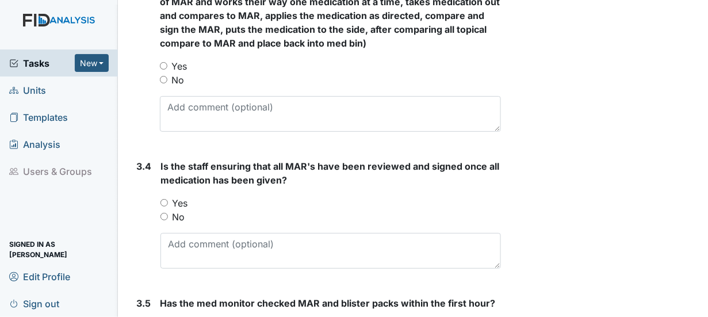
click at [162, 76] on input "No" at bounding box center [163, 79] width 7 height 7
radio input "true"
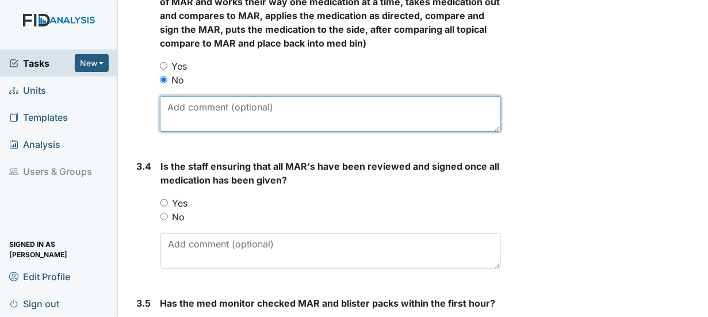
click at [172, 96] on textarea at bounding box center [330, 114] width 341 height 36
type textarea "na"
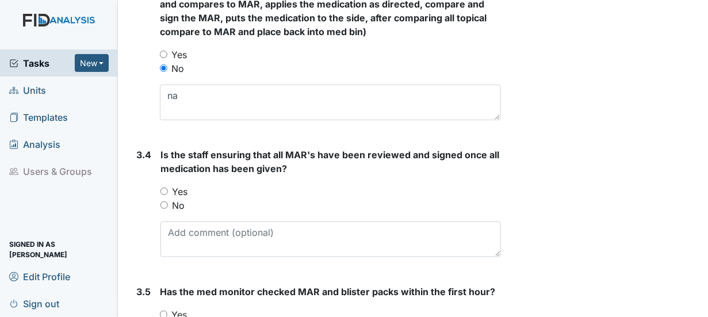
click at [163, 188] on input "Yes" at bounding box center [164, 191] width 7 height 7
radio input "true"
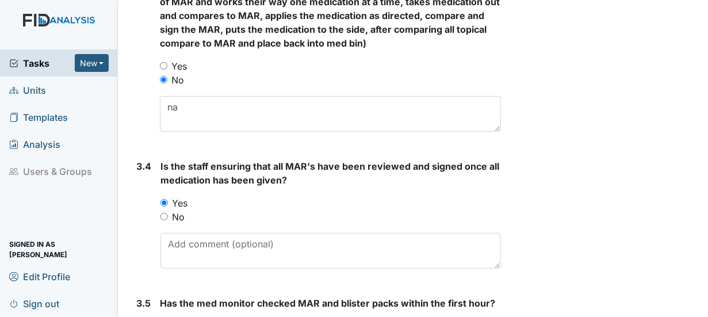
radio input "true"
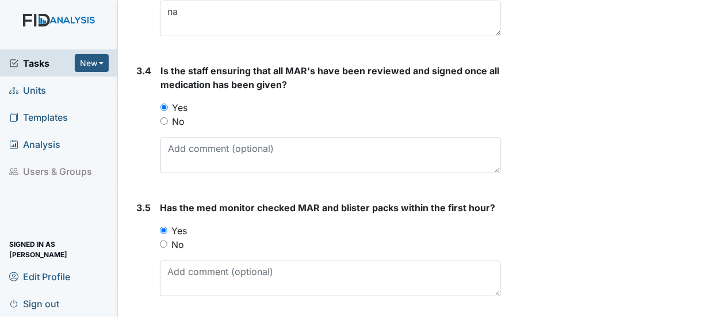
scroll to position [2053, 0]
